Goal: Task Accomplishment & Management: Use online tool/utility

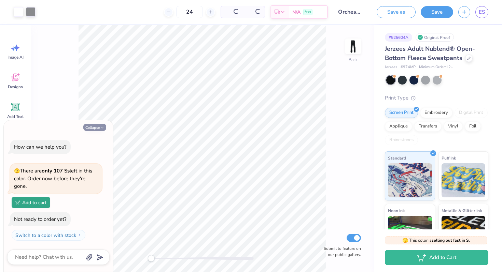
click at [91, 128] on button "Collapse" at bounding box center [94, 127] width 23 height 7
type textarea "x"
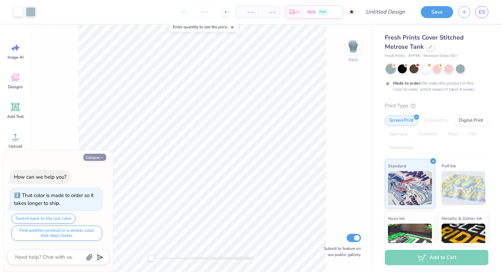
click at [101, 156] on icon "button" at bounding box center [102, 158] width 4 height 4
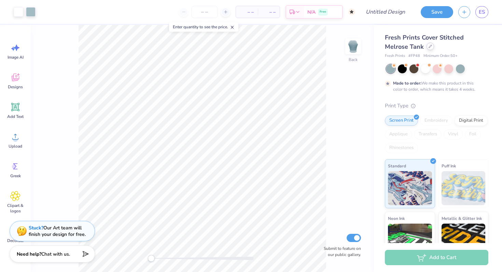
click at [429, 50] on div at bounding box center [430, 47] width 8 height 8
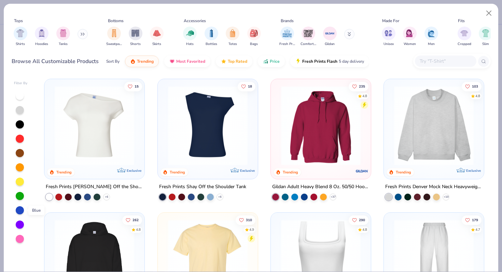
click at [18, 211] on div at bounding box center [20, 210] width 8 height 8
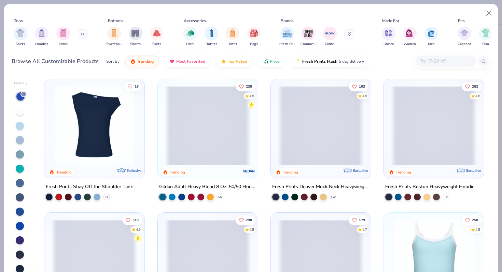
click at [20, 127] on div at bounding box center [21, 182] width 14 height 182
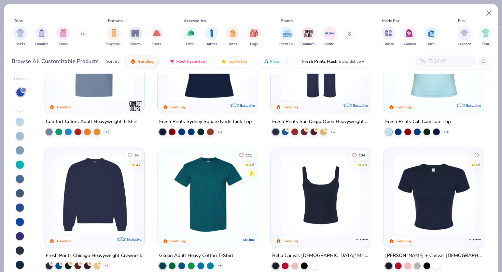
scroll to position [203, 0]
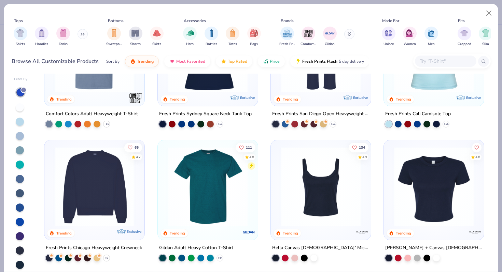
click at [19, 124] on div at bounding box center [20, 122] width 8 height 8
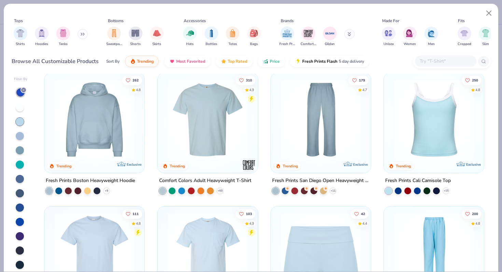
scroll to position [2, 0]
click at [212, 122] on div at bounding box center [120, 120] width 259 height 80
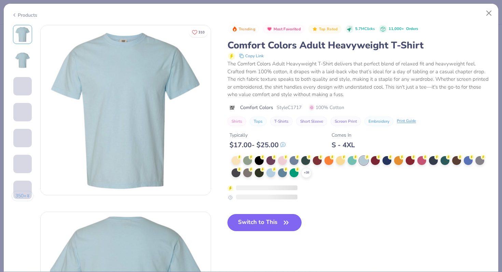
click at [243, 222] on button "Switch to This" at bounding box center [264, 222] width 74 height 17
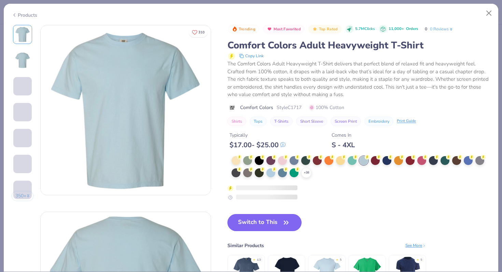
click at [287, 222] on icon "button" at bounding box center [286, 223] width 10 height 10
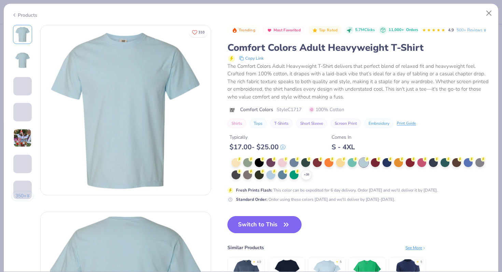
click at [259, 233] on button "Switch to This" at bounding box center [264, 224] width 74 height 17
click at [265, 233] on button "Switch to This" at bounding box center [264, 224] width 74 height 17
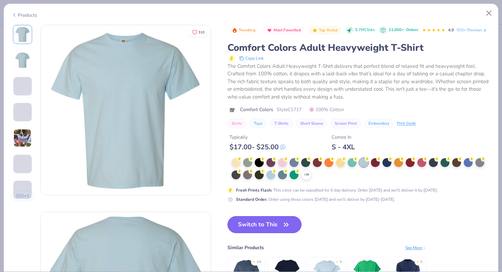
click at [265, 233] on button "Switch to This" at bounding box center [264, 224] width 74 height 17
click at [255, 233] on button "Switch to This" at bounding box center [264, 224] width 74 height 17
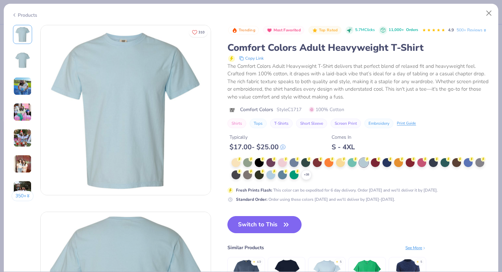
click at [255, 233] on button "Switch to This" at bounding box center [264, 224] width 74 height 17
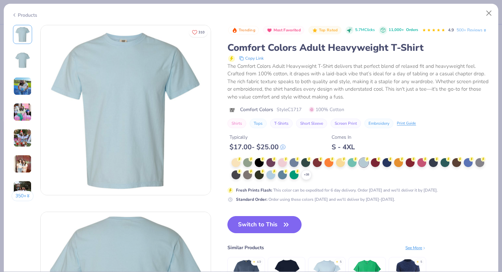
click at [255, 233] on button "Switch to This" at bounding box center [264, 224] width 74 height 17
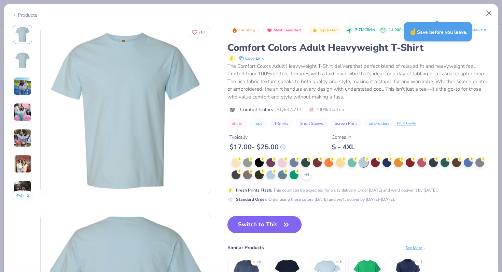
click at [276, 233] on button "Switch to This" at bounding box center [264, 224] width 74 height 17
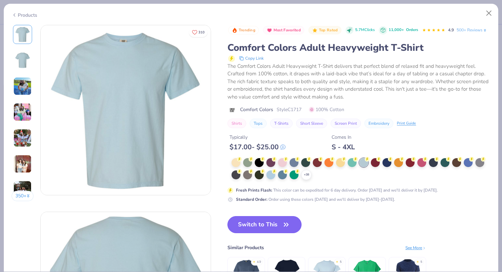
click at [277, 233] on button "Switch to This" at bounding box center [264, 224] width 74 height 17
click at [487, 13] on button "Close" at bounding box center [488, 13] width 13 height 13
type textarea "x"
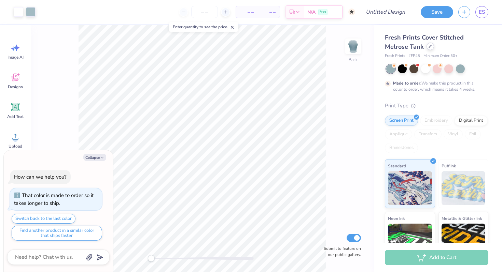
click at [428, 46] on icon at bounding box center [429, 46] width 3 height 3
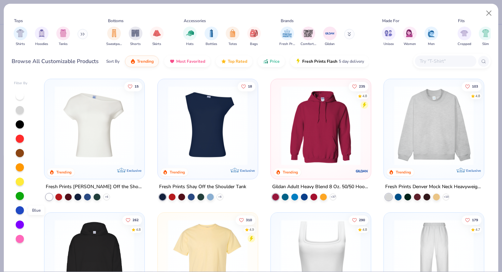
click at [18, 212] on div at bounding box center [20, 210] width 8 height 8
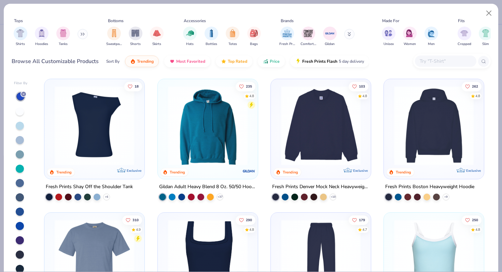
click at [19, 127] on div at bounding box center [20, 126] width 8 height 8
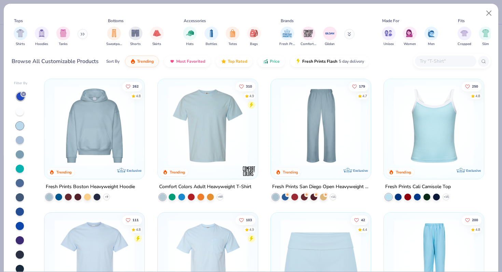
click at [188, 129] on img at bounding box center [207, 126] width 86 height 80
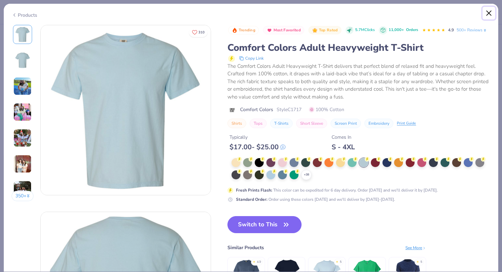
click at [491, 12] on button "Close" at bounding box center [488, 13] width 13 height 13
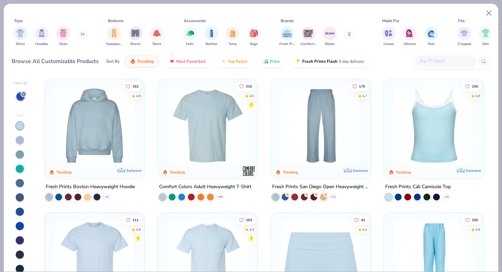
click at [94, 132] on img at bounding box center [94, 126] width 86 height 80
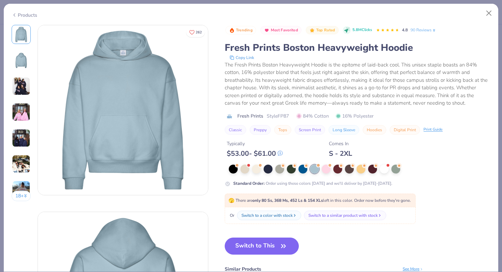
click at [23, 15] on div "Products" at bounding box center [25, 15] width 26 height 7
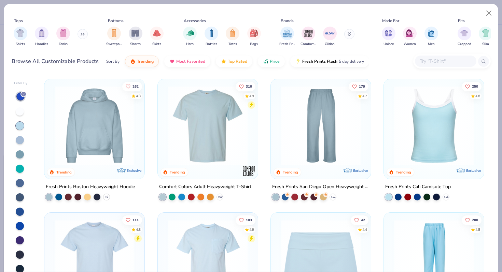
click at [203, 105] on img at bounding box center [207, 126] width 86 height 80
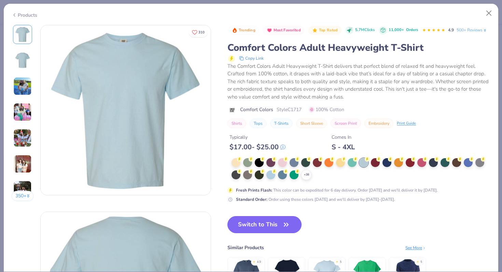
click at [261, 233] on button "Switch to This" at bounding box center [264, 224] width 74 height 17
click at [274, 233] on button "Switch to This" at bounding box center [264, 224] width 74 height 17
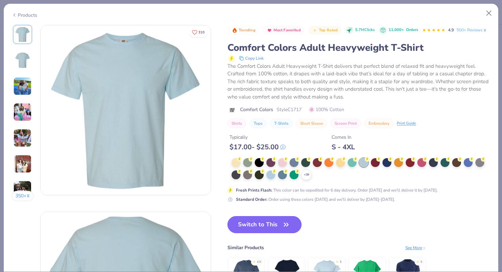
click at [274, 233] on button "Switch to This" at bounding box center [264, 224] width 74 height 17
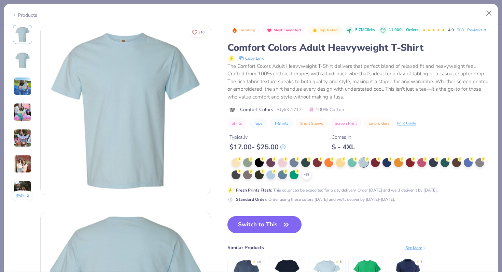
click at [274, 233] on button "Switch to This" at bounding box center [264, 224] width 74 height 17
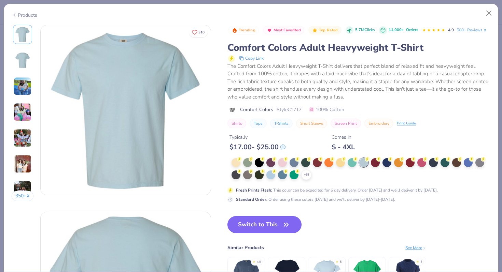
click at [274, 233] on button "Switch to This" at bounding box center [264, 224] width 74 height 17
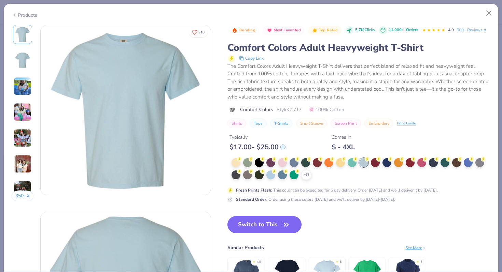
click at [274, 233] on button "Switch to This" at bounding box center [264, 224] width 74 height 17
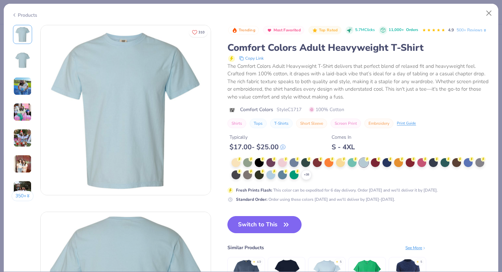
click at [274, 233] on button "Switch to This" at bounding box center [264, 224] width 74 height 17
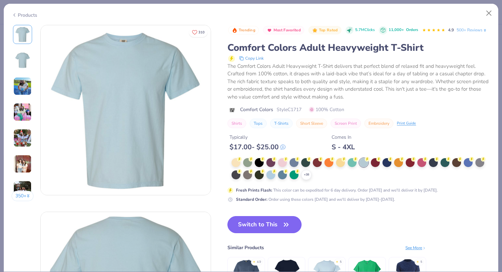
click at [274, 233] on button "Switch to This" at bounding box center [264, 224] width 74 height 17
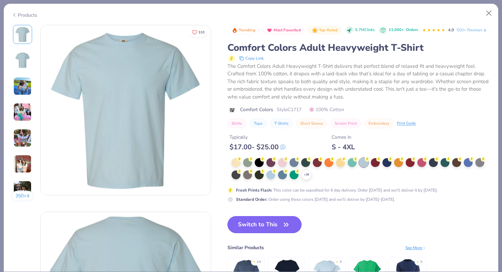
click at [274, 233] on button "Switch to This" at bounding box center [264, 224] width 74 height 17
click at [274, 231] on button "Switch to This" at bounding box center [264, 224] width 74 height 17
click at [274, 233] on button "Switch to This" at bounding box center [264, 224] width 74 height 17
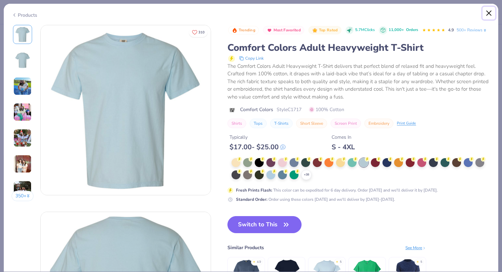
click at [489, 10] on button "Close" at bounding box center [488, 13] width 13 height 13
click at [489, 12] on button "Close" at bounding box center [488, 13] width 13 height 13
click at [488, 12] on button "Close" at bounding box center [488, 13] width 13 height 13
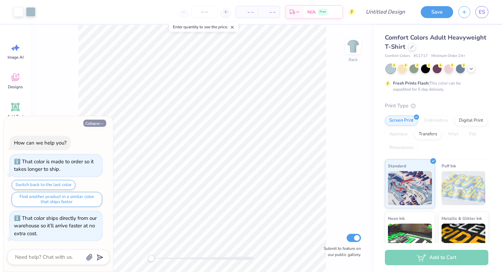
click at [101, 124] on polyline "button" at bounding box center [102, 124] width 2 height 1
type textarea "x"
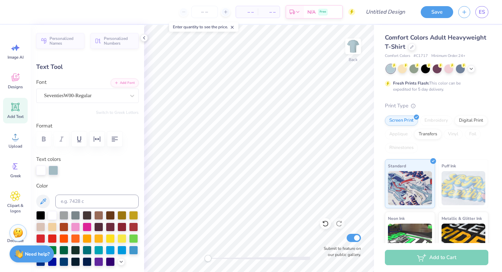
scroll to position [5, 1]
type textarea "Orchesis"
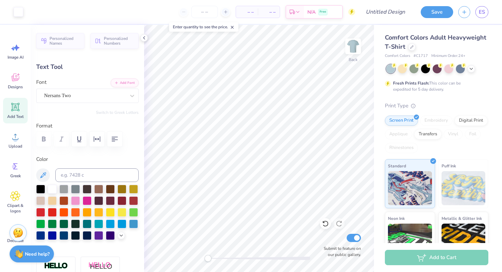
type input "3.96"
type input "0.99"
type input "8.70"
click at [326, 221] on icon at bounding box center [325, 223] width 7 height 7
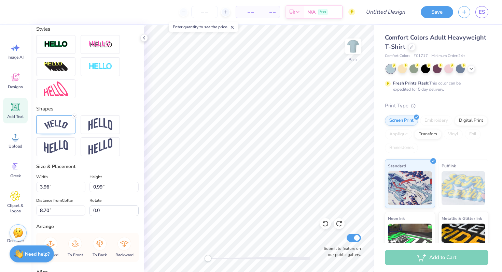
scroll to position [222, 0]
click at [72, 118] on div at bounding box center [74, 115] width 5 height 5
type textarea "h"
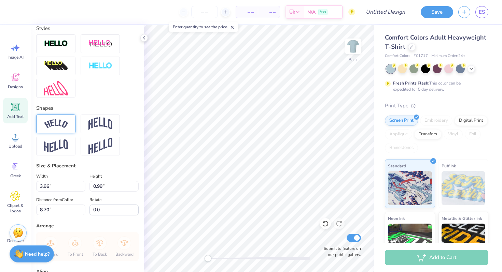
type textarea "Dance"
type input "1.33"
type input "0.28"
type input "9.06"
type input "2.47"
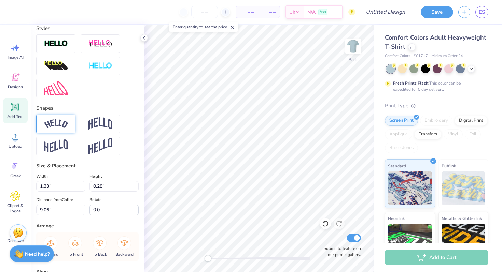
type input "0.52"
type input "1.95"
type input "0.41"
type input "8.53"
click at [383, 11] on input "Design Title" at bounding box center [393, 12] width 33 height 14
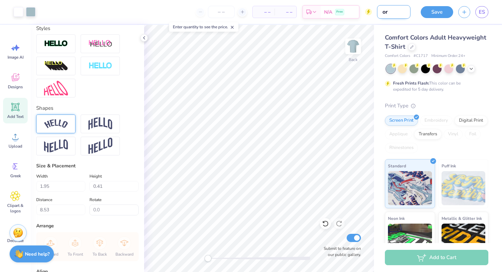
type input "o"
type input "r"
type input "orchesis"
click at [434, 14] on button "Save" at bounding box center [436, 11] width 32 height 12
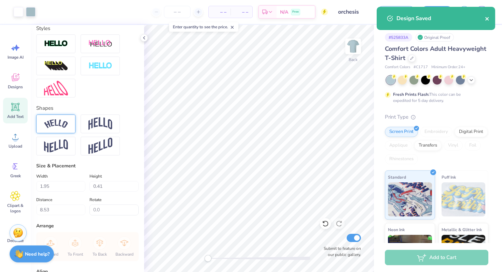
click at [487, 19] on icon "close" at bounding box center [486, 18] width 3 height 3
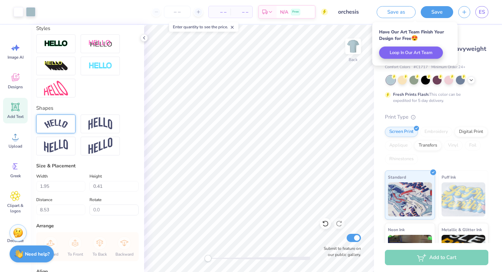
click at [482, 12] on body "Art colors – – Per Item – – Total Est. Delivery N/A Free Design Title orchesis …" at bounding box center [251, 136] width 502 height 272
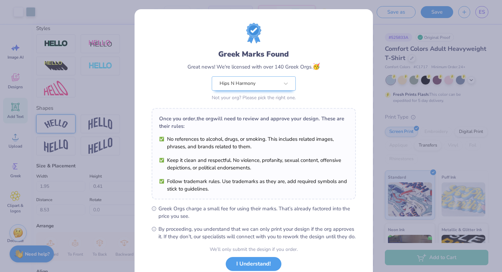
scroll to position [47, 0]
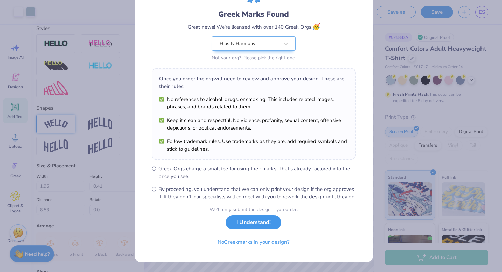
click at [258, 225] on button "I Understand!" at bounding box center [254, 223] width 56 height 14
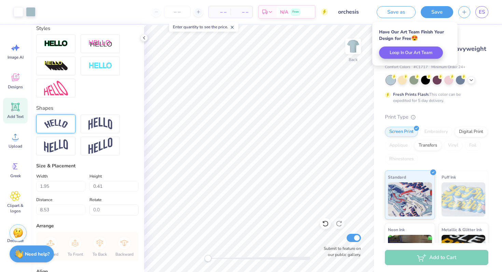
scroll to position [0, 0]
click at [485, 13] on link "ES" at bounding box center [481, 12] width 13 height 12
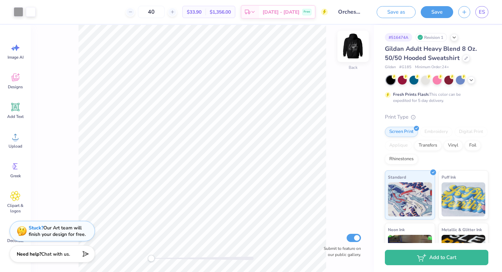
click at [354, 42] on img at bounding box center [352, 46] width 27 height 27
click at [350, 42] on img at bounding box center [352, 46] width 27 height 27
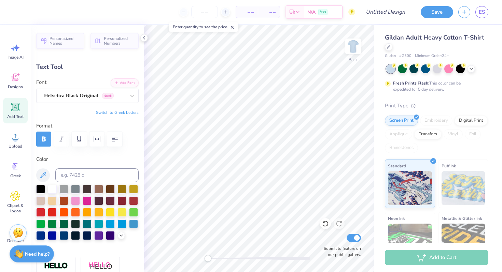
type input "0.0"
type input "11.00"
type input "4.63"
type input "2.50"
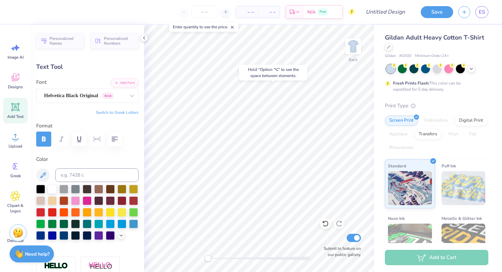
click at [245, 78] on div "Hold “Option ⌥” to see the space between elements." at bounding box center [273, 73] width 68 height 16
type textarea "O"
click at [326, 224] on icon at bounding box center [325, 223] width 7 height 7
type input "2.38"
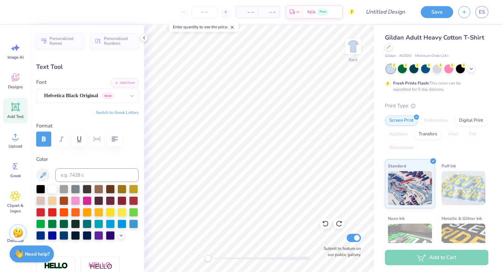
type textarea "ORCHESIS"
type input "5.06"
type input "2.51"
type input "6.71"
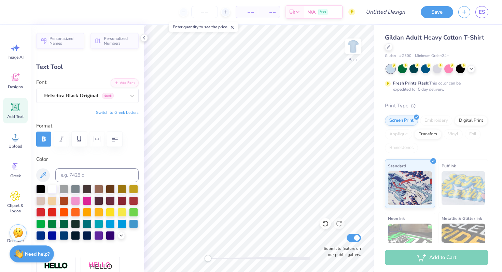
scroll to position [5, 1]
type textarea "DANCE"
type input "5.06"
type input "2.51"
type input "6.71"
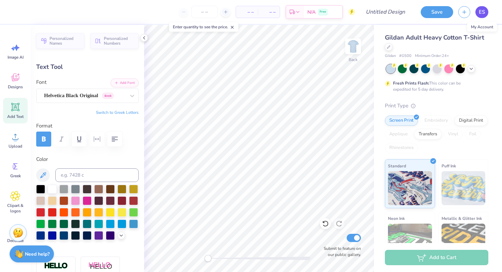
click at [483, 10] on span "ES" at bounding box center [481, 12] width 6 height 8
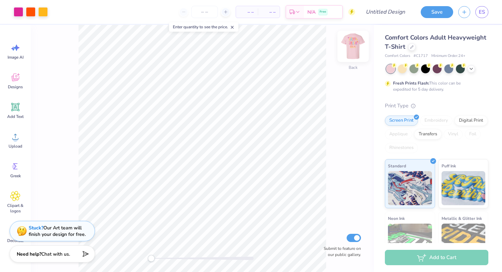
click at [351, 48] on img at bounding box center [352, 46] width 27 height 27
click at [470, 70] on icon at bounding box center [470, 68] width 5 height 5
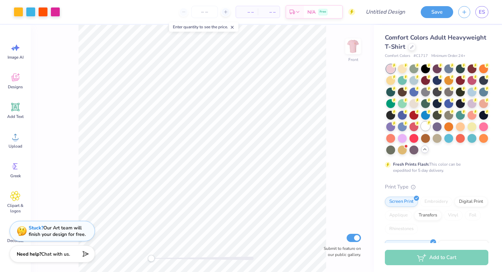
click at [421, 131] on div at bounding box center [425, 126] width 9 height 9
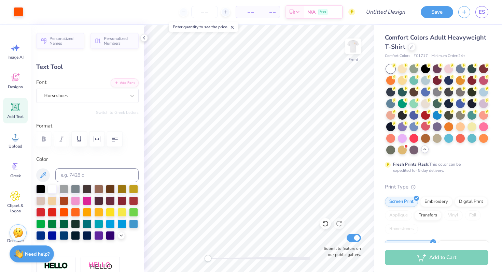
scroll to position [5, 1]
type textarea "PROM"
type input "2.07"
type input "0.89"
type input "6.45"
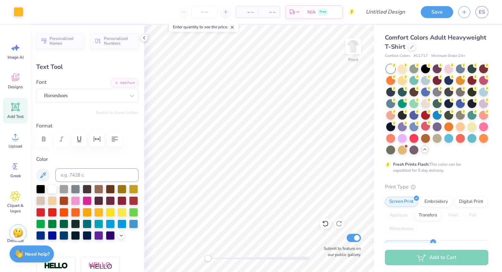
type input "0.84"
type input "15.32"
click at [351, 46] on img at bounding box center [352, 46] width 27 height 27
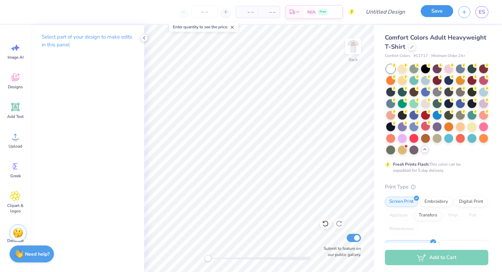
click at [436, 13] on button "Save" at bounding box center [436, 11] width 32 height 12
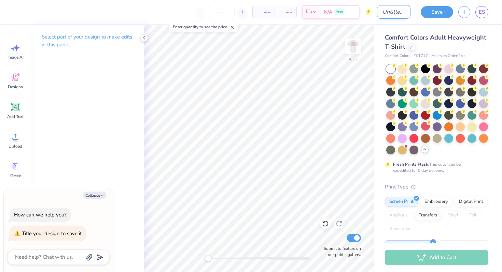
type textarea "x"
click at [392, 11] on input "Design Title" at bounding box center [393, 12] width 33 height 14
type input "O"
type textarea "x"
type input "OR"
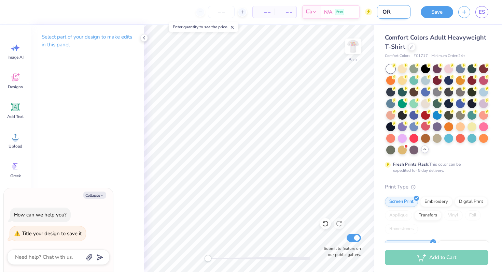
type textarea "x"
type input "ORC"
type textarea "x"
type input "ORCH"
type textarea "x"
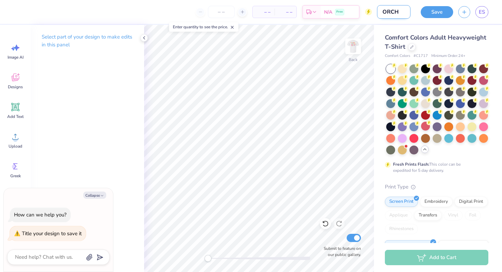
type input "ORCHE"
type textarea "x"
type input "ORCHES"
type textarea "x"
type input "ORCHESI"
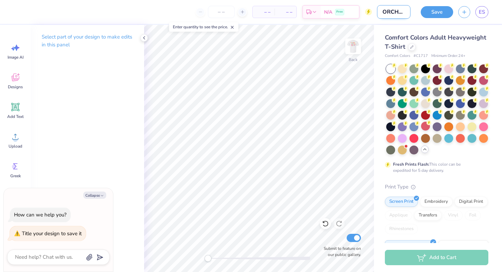
type textarea "x"
type input "ORCHESIS"
type textarea "x"
type input "ORCHESIS"
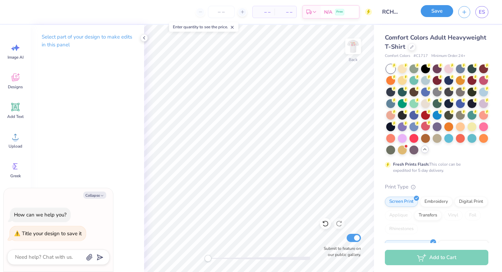
scroll to position [0, 0]
click at [437, 10] on button "Save" at bounding box center [436, 11] width 32 height 12
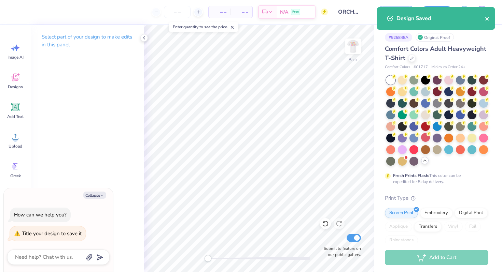
click at [486, 18] on icon "close" at bounding box center [486, 18] width 3 height 3
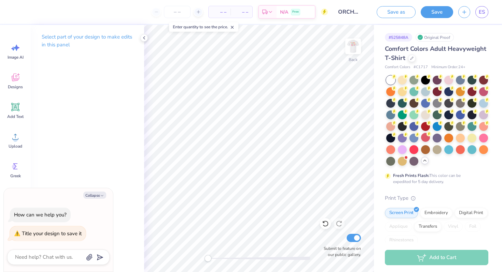
click at [484, 12] on div "– – Per Item – – Total Est. Delivery N/A Free Design Title ORCHESIS Save as Sav…" at bounding box center [251, 136] width 502 height 272
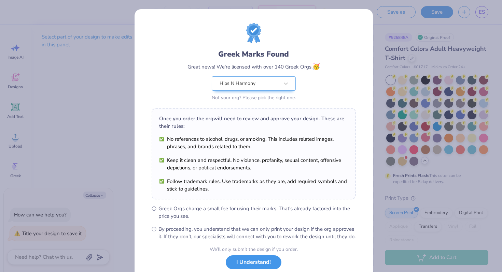
click at [237, 269] on button "I Understand!" at bounding box center [254, 263] width 56 height 14
type textarea "x"
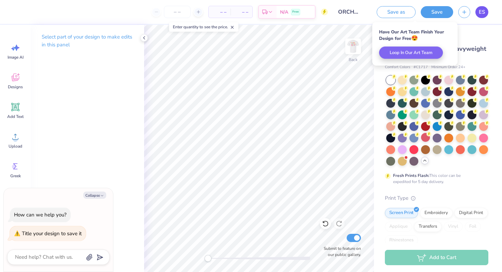
click at [482, 11] on span "ES" at bounding box center [481, 12] width 6 height 8
